Goal: Check status: Check status

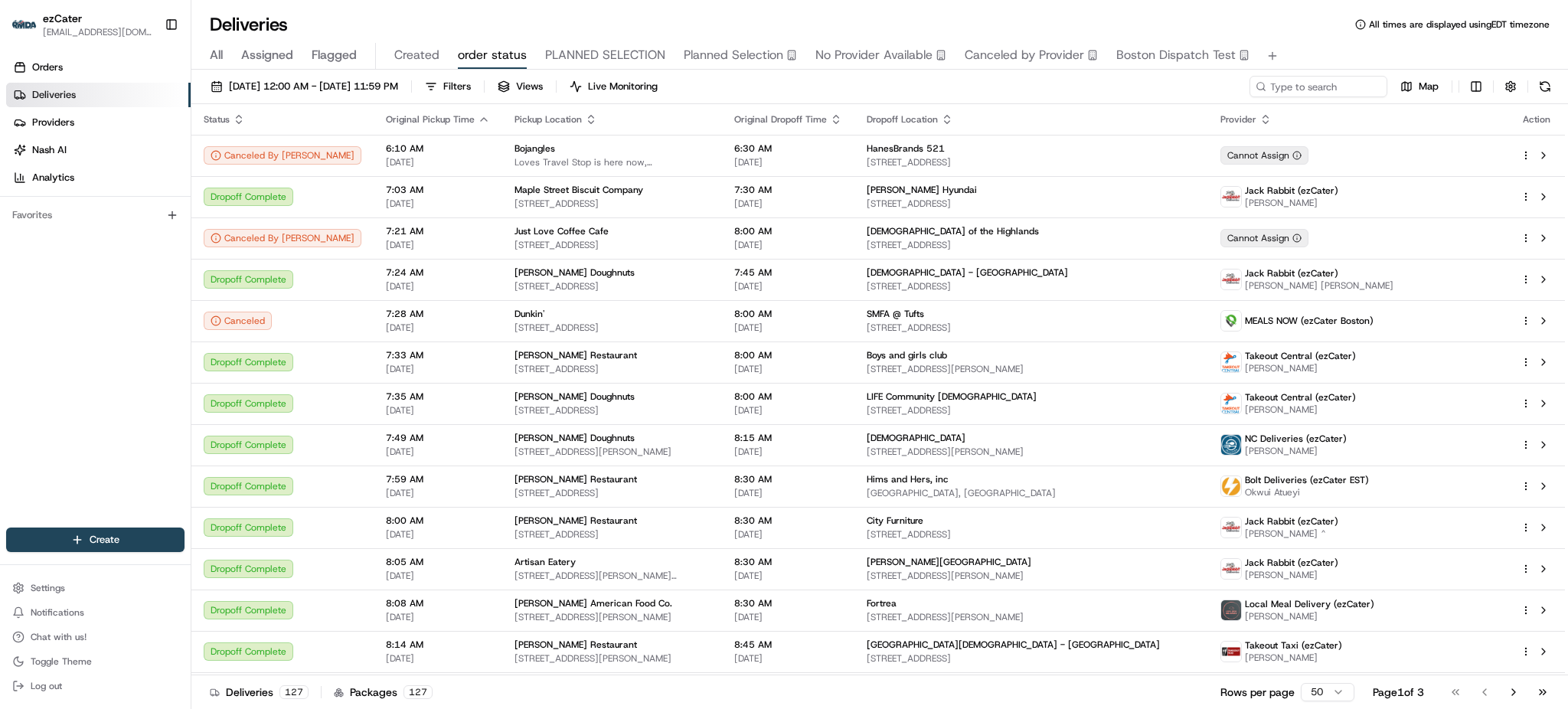
click at [218, 60] on span "All" at bounding box center [216, 55] width 13 height 19
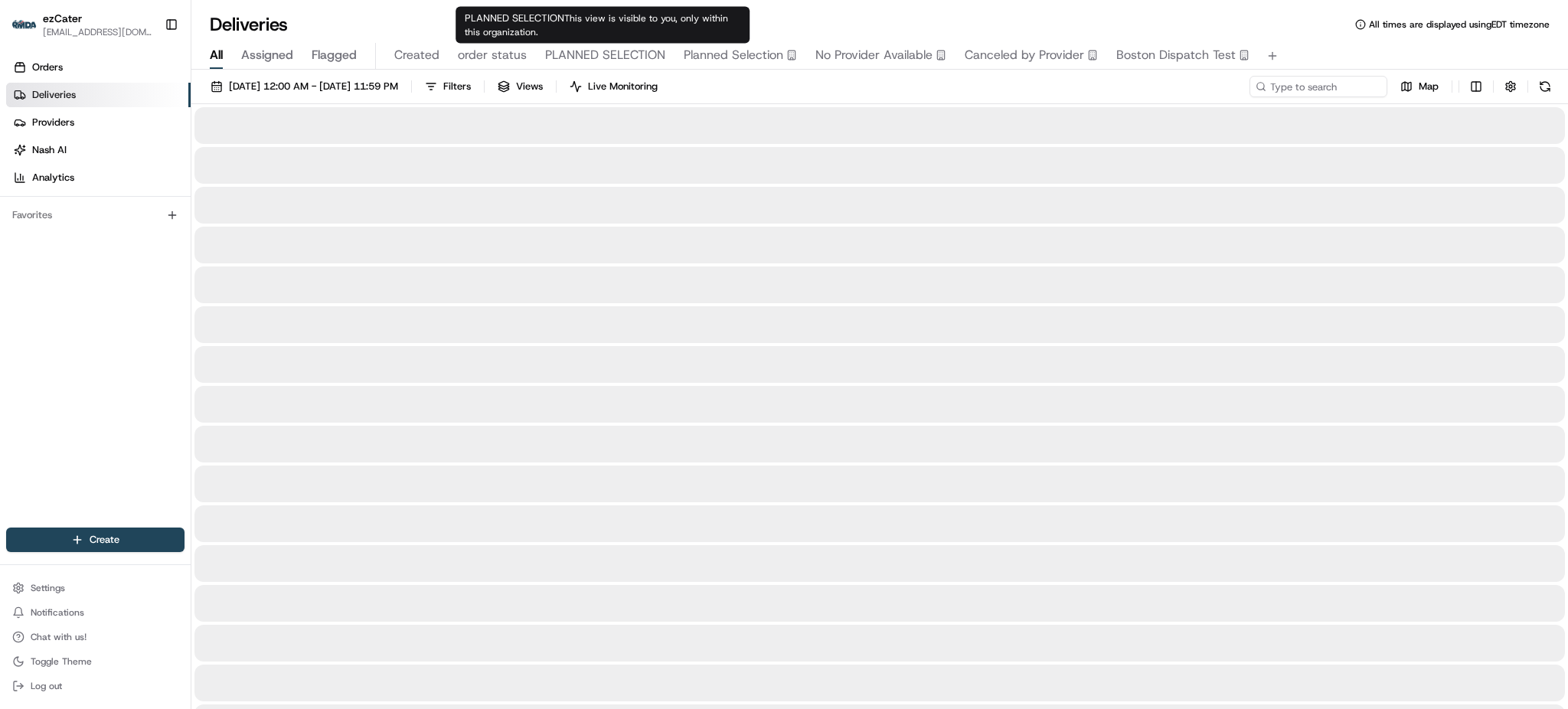
click at [523, 58] on span "order status" at bounding box center [492, 55] width 69 height 19
click at [513, 56] on span "order status" at bounding box center [492, 55] width 69 height 19
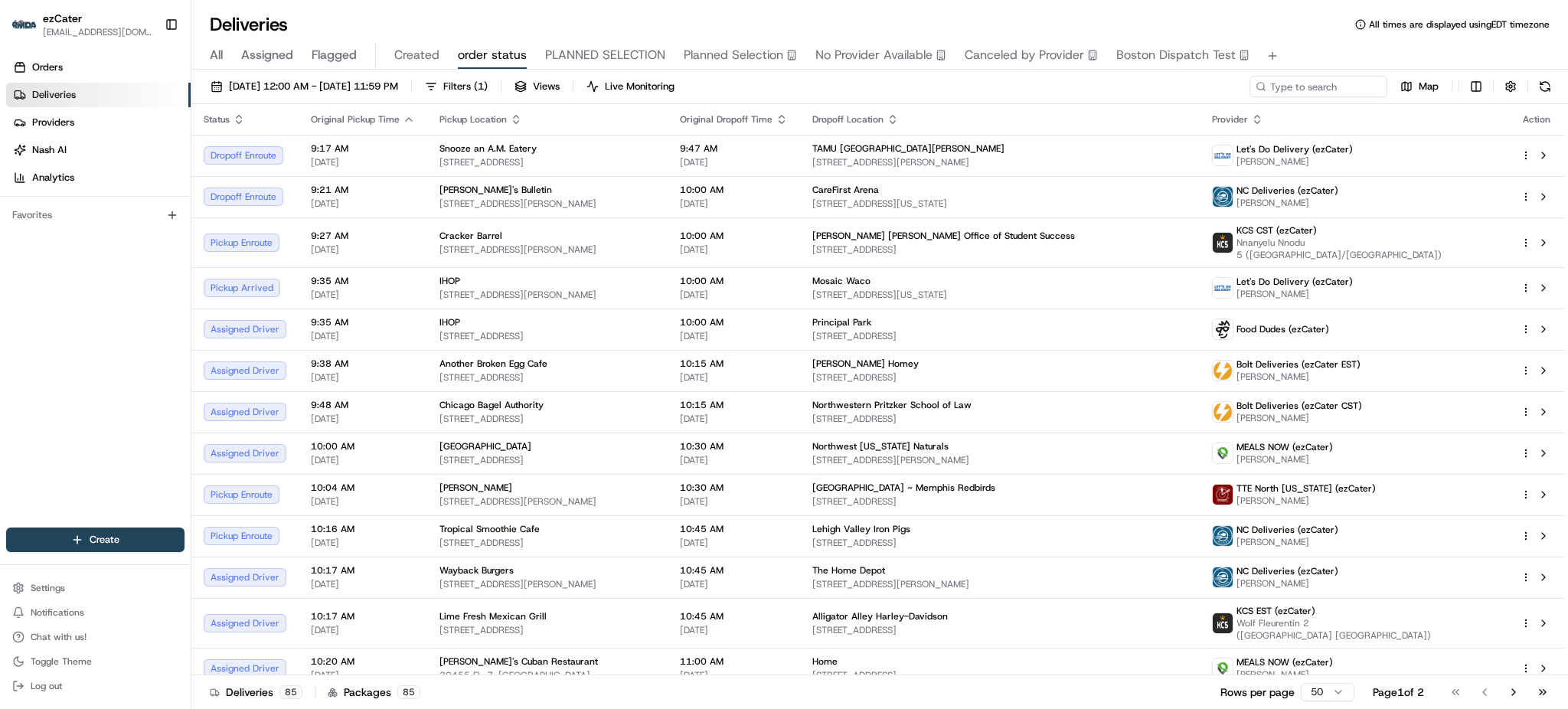
click at [1002, 21] on div "Deliveries All times are displayed using EDT timezone" at bounding box center [880, 24] width 1377 height 24
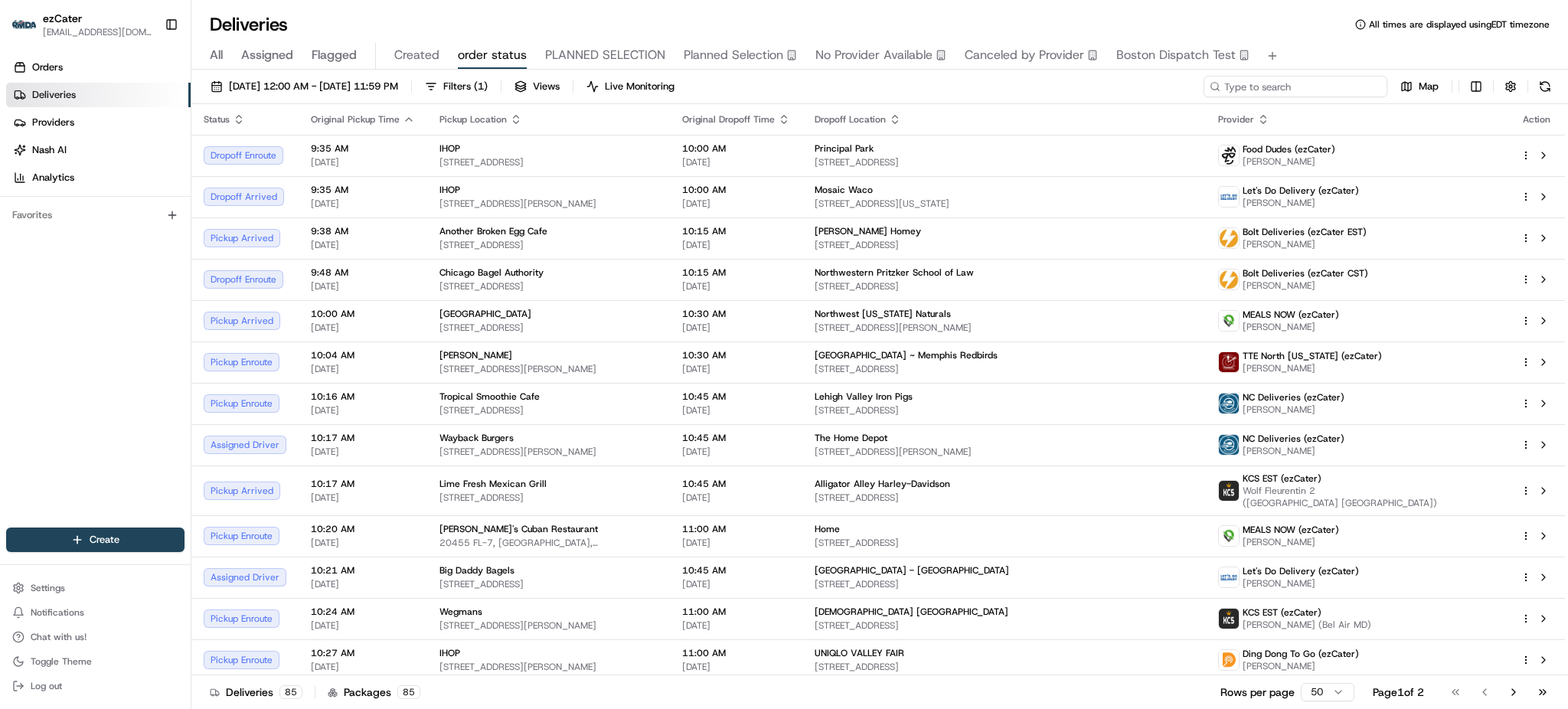
click at [1294, 76] on input at bounding box center [1295, 86] width 183 height 22
paste input "VRHZ1W"
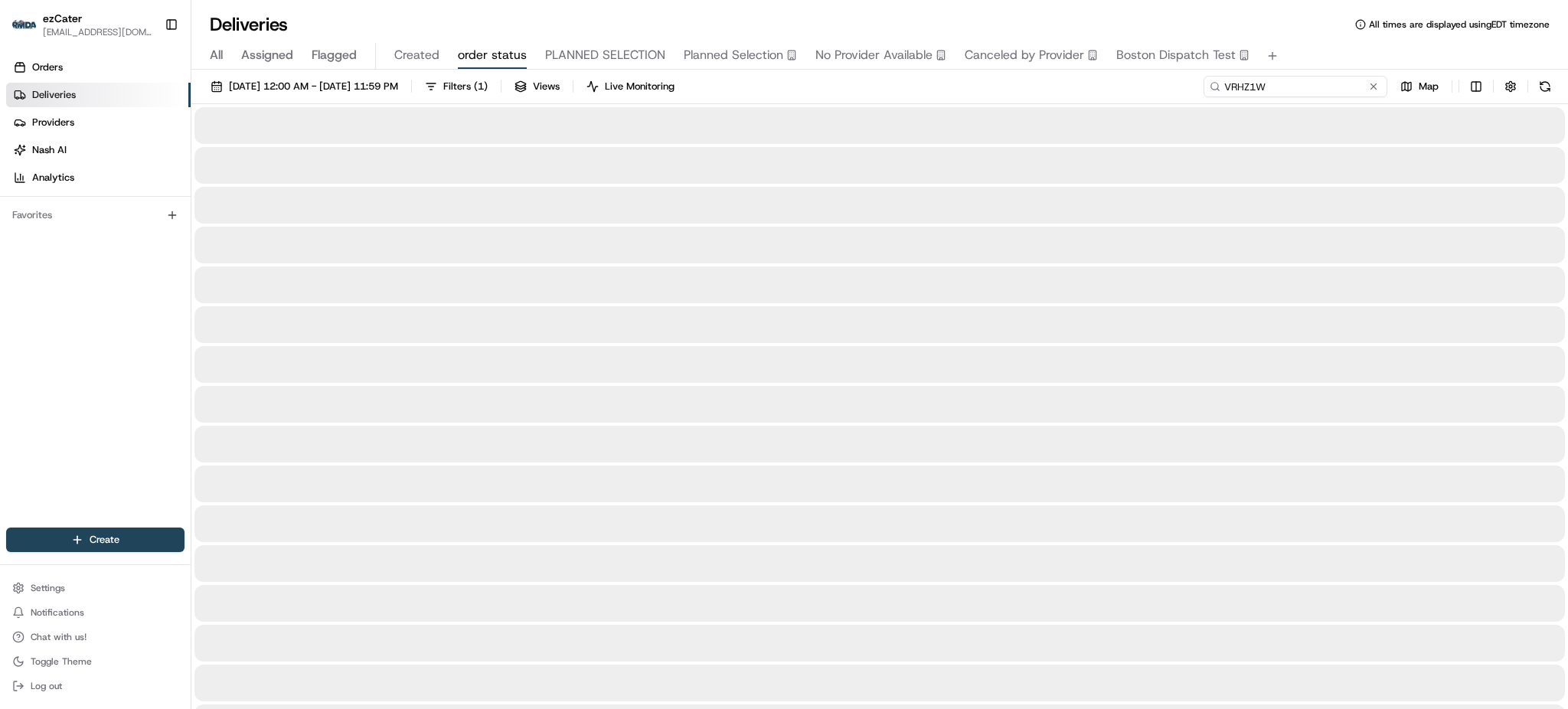
type input "VRHZ1W"
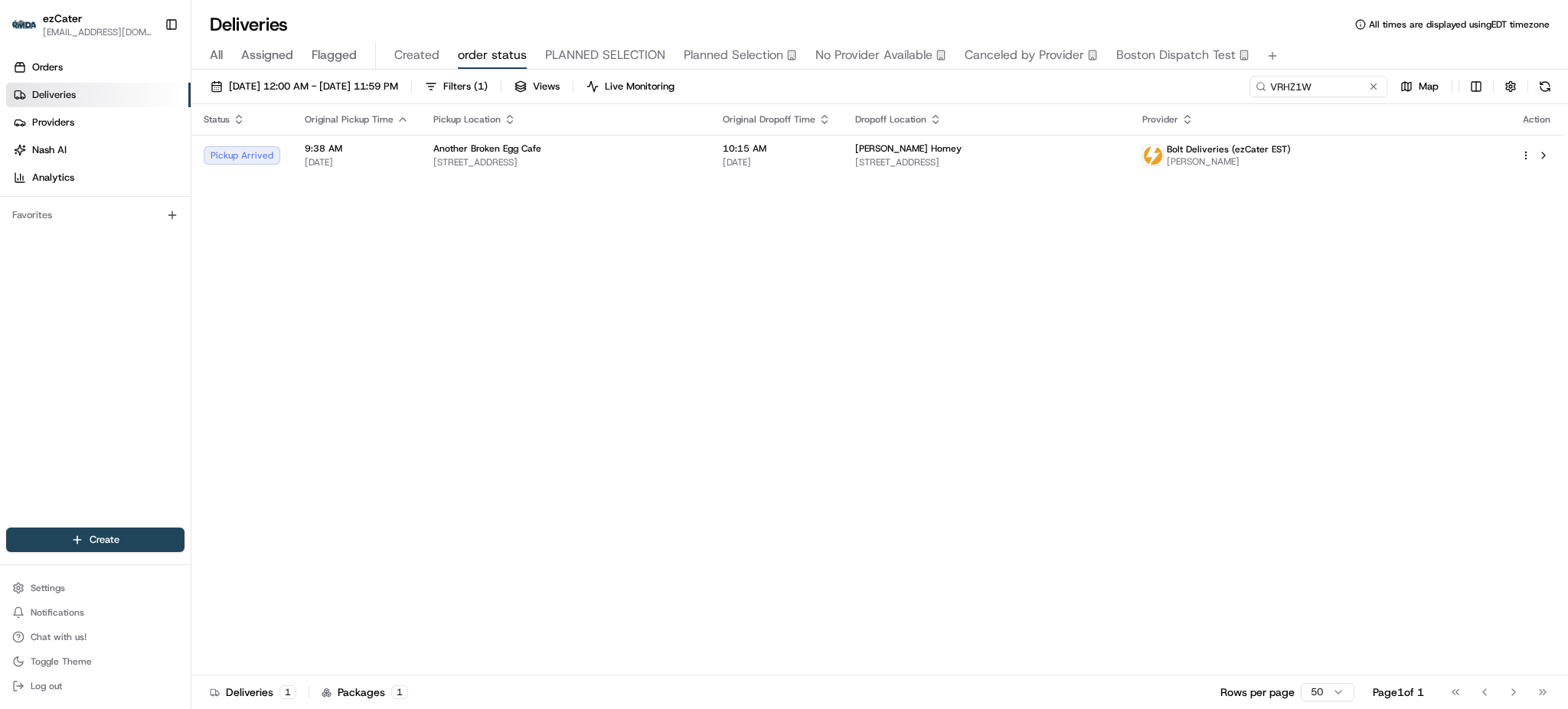
click at [1318, 66] on div "All Assigned Flagged Created order status PLANNED SELECTION Planned Selection N…" at bounding box center [880, 56] width 1377 height 27
click at [929, 140] on td "[PERSON_NAME] Homey [STREET_ADDRESS]" at bounding box center [986, 155] width 286 height 41
